Goal: Information Seeking & Learning: Learn about a topic

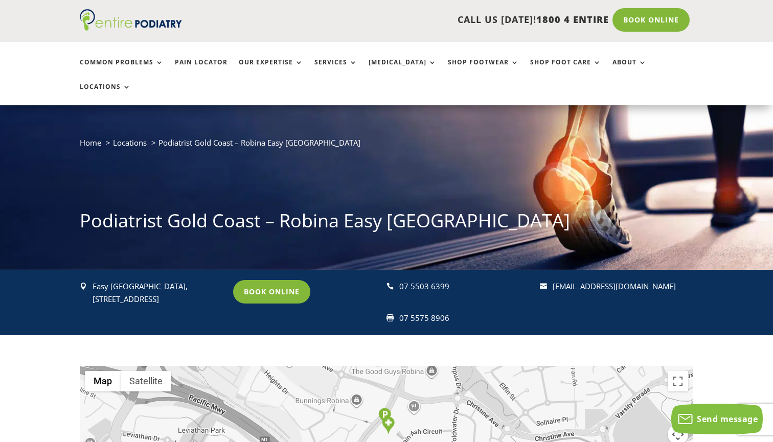
scroll to position [36, 0]
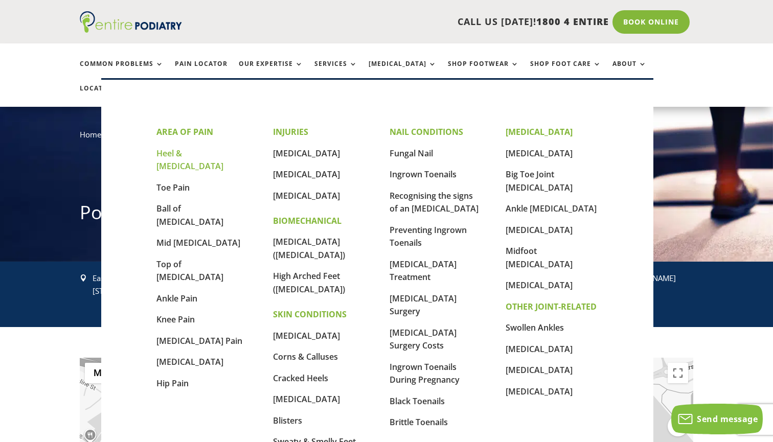
click at [175, 156] on link "Heel & [MEDICAL_DATA]" at bounding box center [189, 160] width 67 height 25
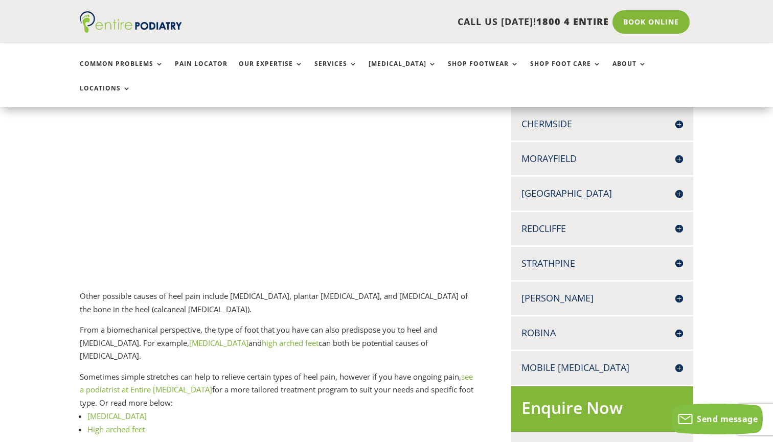
scroll to position [360, 0]
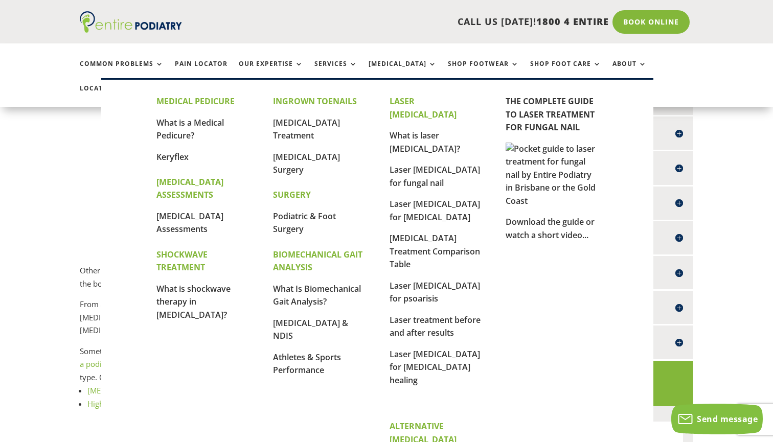
click at [294, 101] on strong "INGROWN TOENAILS" at bounding box center [315, 101] width 84 height 11
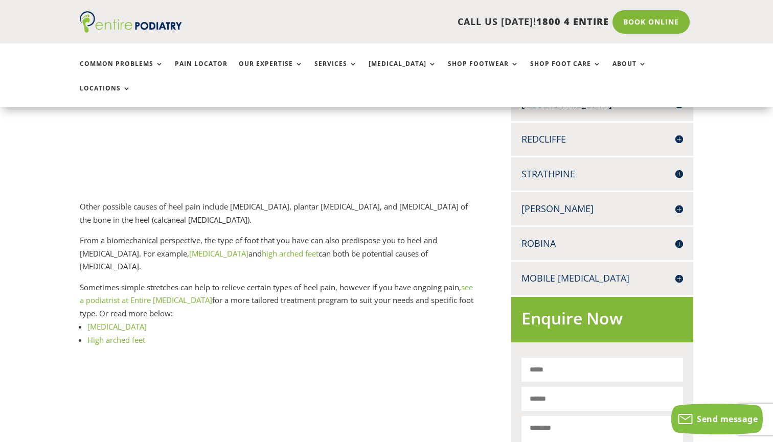
scroll to position [451, 0]
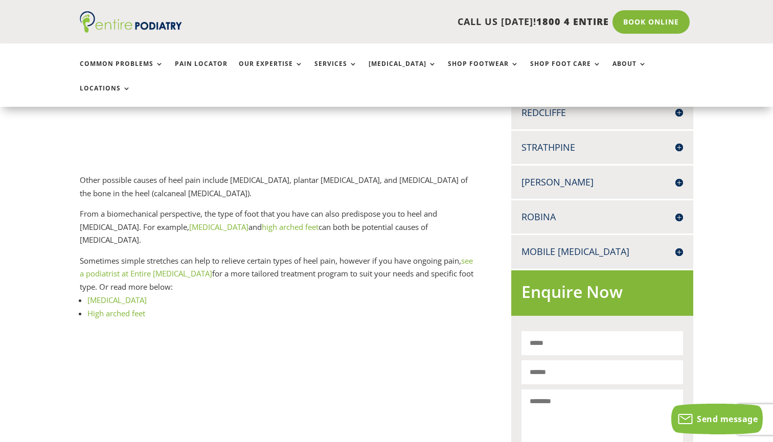
click at [130, 308] on link "High arched feet" at bounding box center [116, 313] width 58 height 10
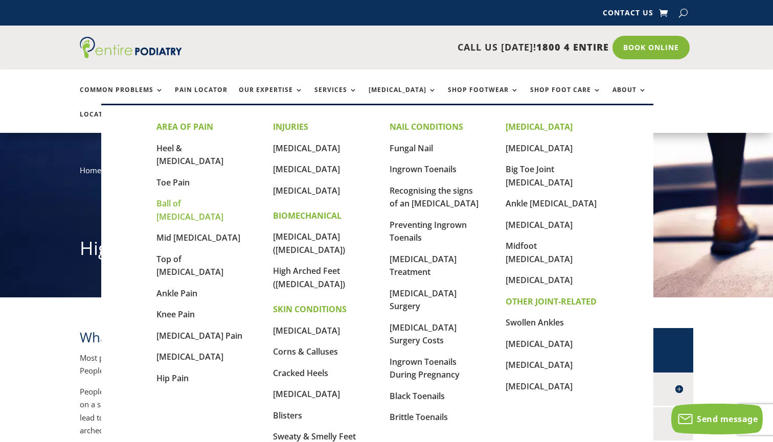
click at [183, 198] on link "Ball of [MEDICAL_DATA]" at bounding box center [189, 210] width 67 height 25
click at [185, 232] on link "Mid [MEDICAL_DATA]" at bounding box center [198, 237] width 84 height 11
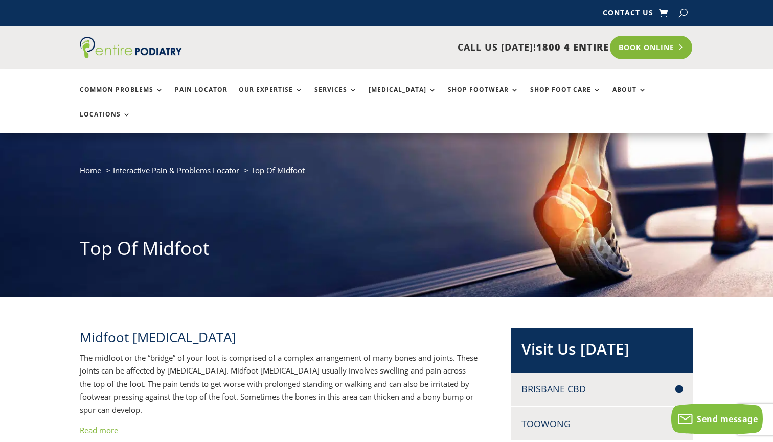
click at [638, 48] on link "Book Online" at bounding box center [651, 48] width 82 height 24
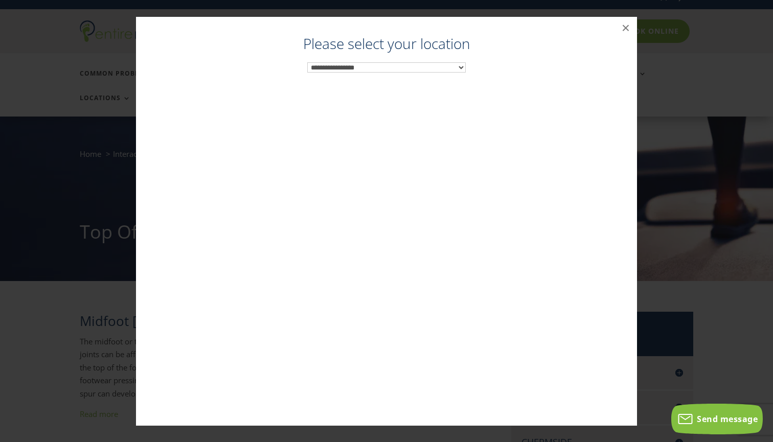
scroll to position [17, 0]
